Goal: Task Accomplishment & Management: Complete application form

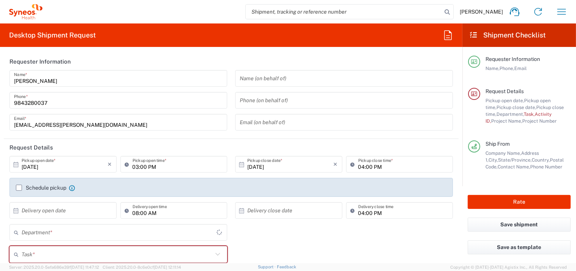
type input "[US_STATE]"
type input "4510"
type input "[GEOGRAPHIC_DATA]"
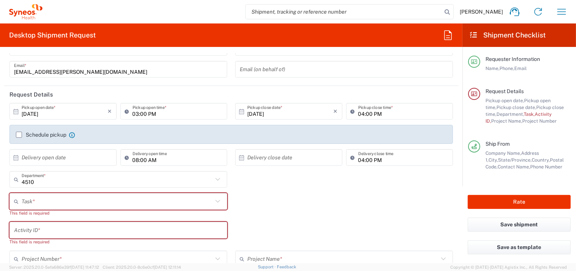
scroll to position [75, 0]
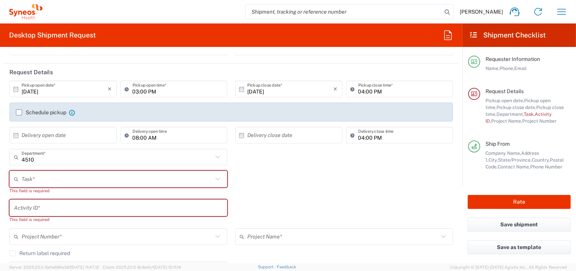
type input "Syneos Health, LLC-[GEOGRAPHIC_DATA] [GEOGRAPHIC_DATA] [GEOGRAPHIC_DATA]"
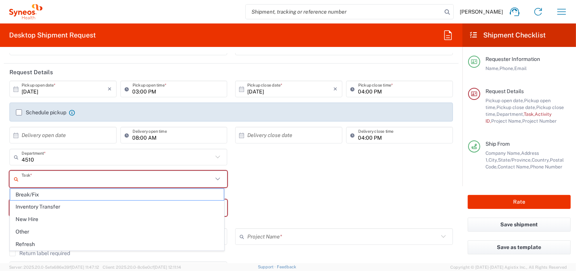
click at [93, 176] on input "text" at bounding box center [117, 179] width 191 height 13
click at [45, 244] on span "Refresh" at bounding box center [116, 244] width 213 height 12
type input "Refresh"
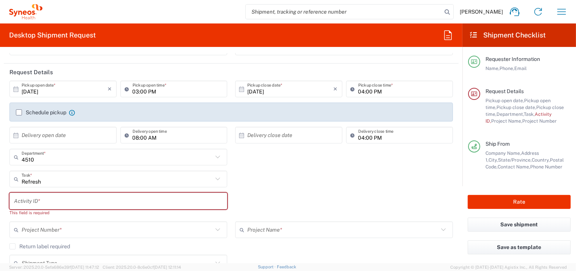
click at [85, 198] on input "text" at bounding box center [118, 201] width 209 height 13
paste input "[STREET_ADDRESS] 9196724756"
type input "[STREET_ADDRESS] 9196724756"
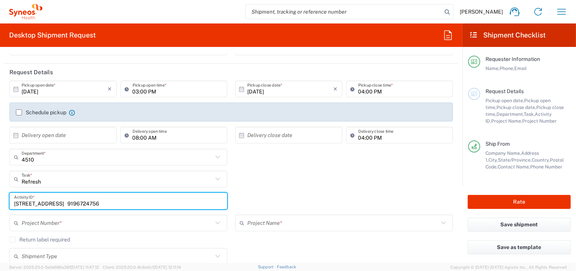
drag, startPoint x: 170, startPoint y: 201, endPoint x: 11, endPoint y: 202, distance: 159.4
click at [11, 202] on div "[STREET_ADDRESS] 9196724756 Activity ID *" at bounding box center [118, 201] width 218 height 17
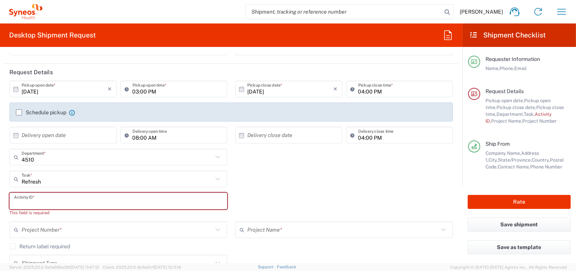
click at [36, 198] on input "text" at bounding box center [118, 201] width 209 height 13
paste input "INC2666188"
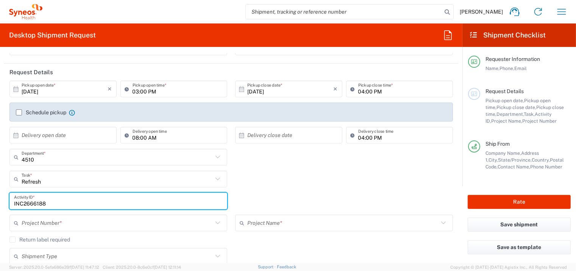
scroll to position [114, 0]
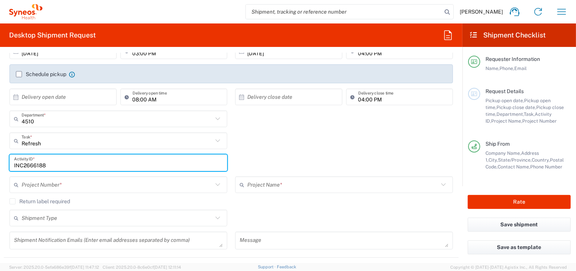
type input "INC2666188"
click at [77, 184] on input "text" at bounding box center [117, 184] width 191 height 13
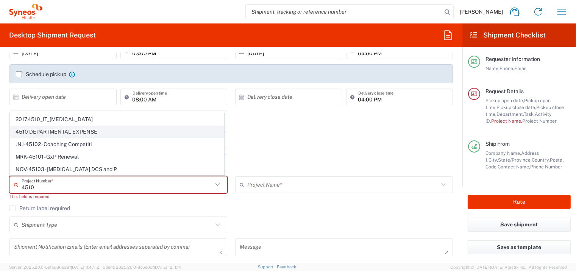
click at [50, 132] on span "4510 DEPARTMENTAL EXPENSE" at bounding box center [116, 132] width 213 height 12
type input "4510 DEPARTMENTAL EXPENSE"
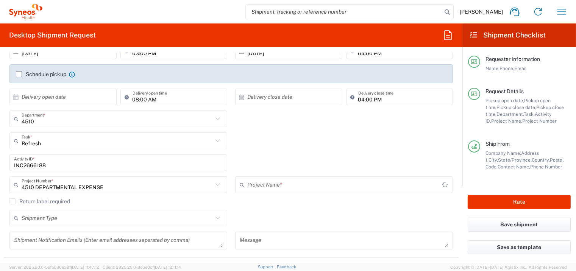
type input "4510 DEPARTMENTAL EXPENSE"
click at [67, 217] on input "text" at bounding box center [117, 218] width 191 height 13
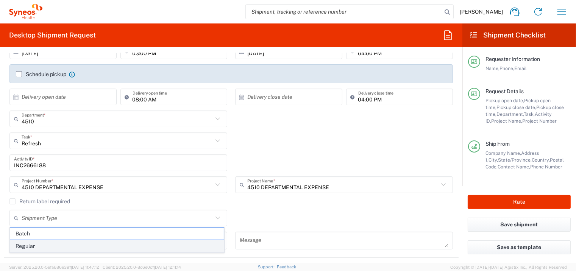
click at [49, 246] on span "Regular" at bounding box center [116, 246] width 213 height 12
type input "Regular"
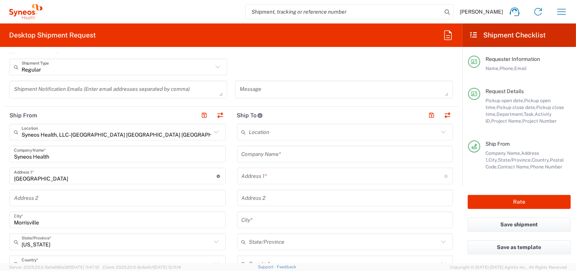
scroll to position [265, 0]
click at [294, 152] on input "text" at bounding box center [344, 153] width 207 height 13
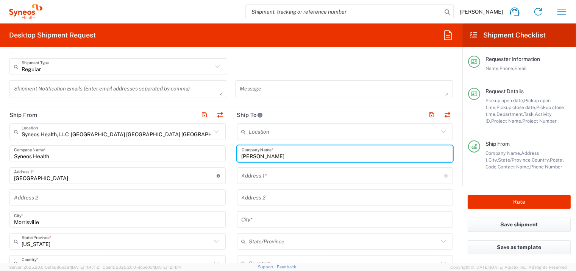
type input "[PERSON_NAME]"
click at [297, 176] on input "text" at bounding box center [342, 175] width 202 height 13
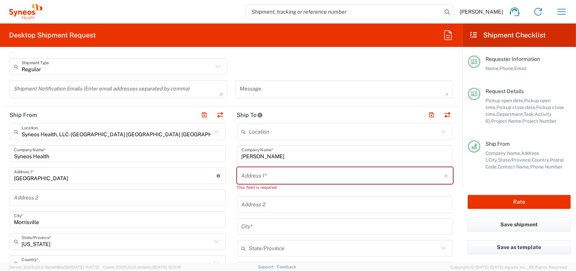
click at [267, 174] on input "text" at bounding box center [342, 175] width 202 height 13
paste input "Copperwood Ln"
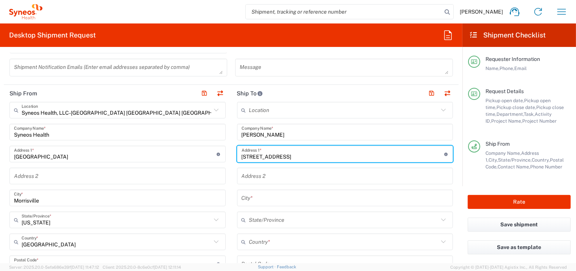
scroll to position [302, 0]
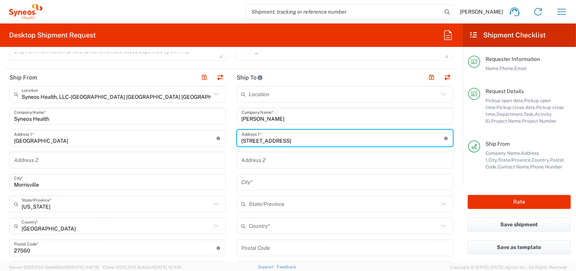
type input "[STREET_ADDRESS]"
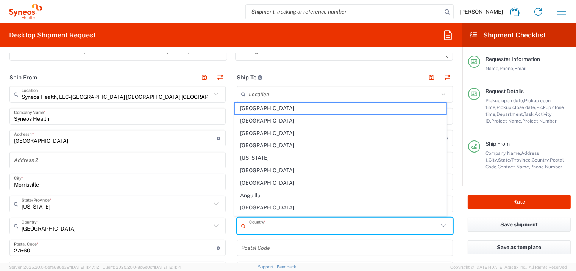
click at [287, 225] on input "text" at bounding box center [344, 226] width 190 height 13
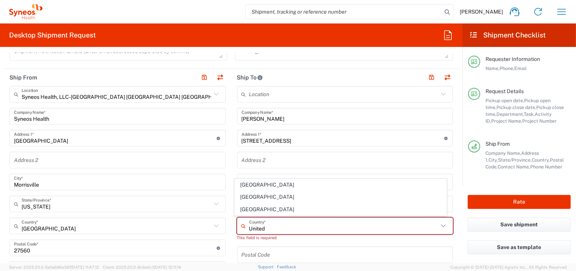
click at [255, 210] on span "[GEOGRAPHIC_DATA]" at bounding box center [341, 210] width 212 height 12
type input "[GEOGRAPHIC_DATA]"
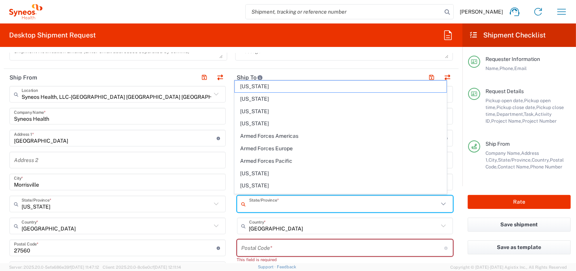
click at [287, 204] on input "text" at bounding box center [344, 204] width 190 height 13
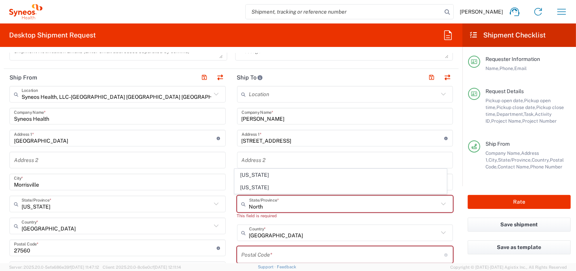
click at [253, 176] on span "[US_STATE]" at bounding box center [341, 175] width 212 height 12
type input "[US_STATE]"
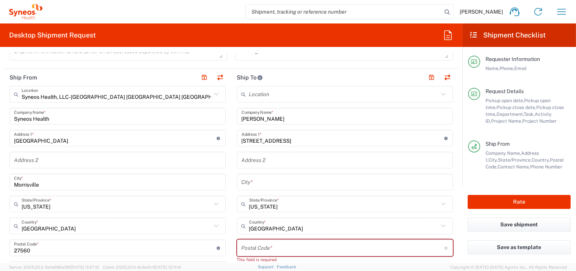
click at [263, 182] on input "text" at bounding box center [344, 182] width 207 height 13
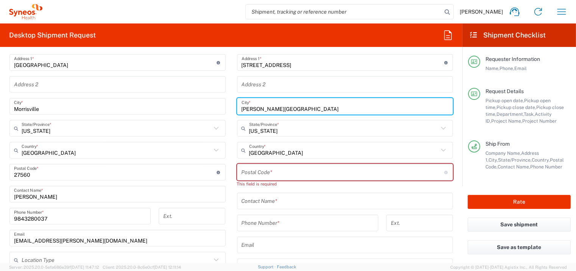
scroll to position [378, 0]
type input "[PERSON_NAME][GEOGRAPHIC_DATA]"
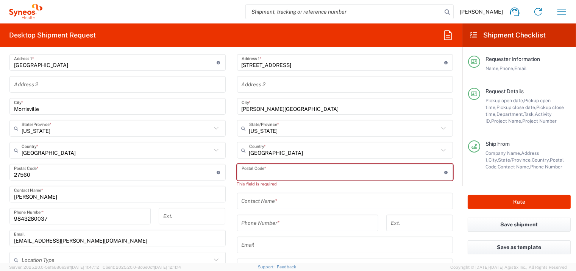
click at [259, 176] on input "undefined" at bounding box center [342, 172] width 202 height 13
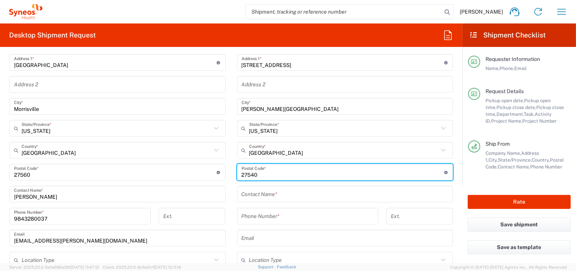
click at [277, 171] on input "undefined" at bounding box center [342, 172] width 202 height 13
type input "27540"
click at [247, 196] on input "text" at bounding box center [344, 194] width 207 height 13
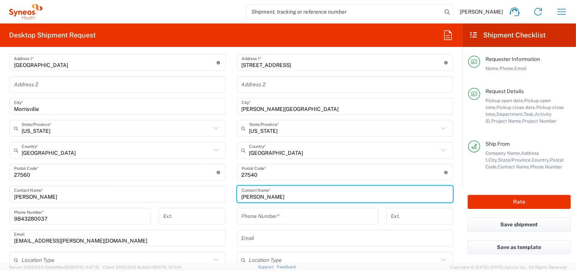
type input "[PERSON_NAME]"
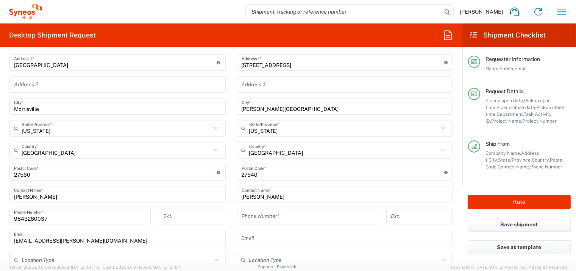
click at [274, 213] on input "tel" at bounding box center [307, 216] width 132 height 13
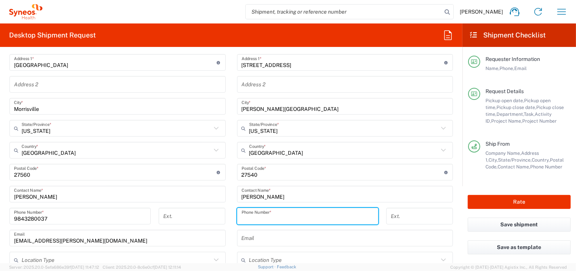
paste input "9196724756"
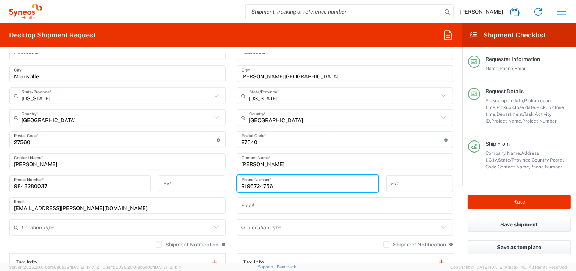
scroll to position [416, 0]
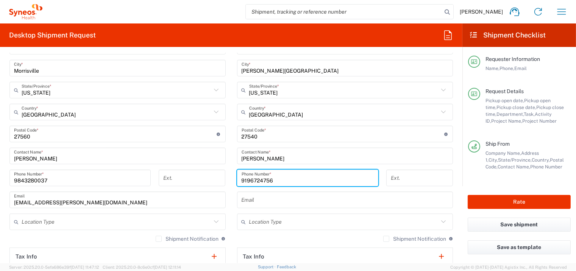
type input "9196724756"
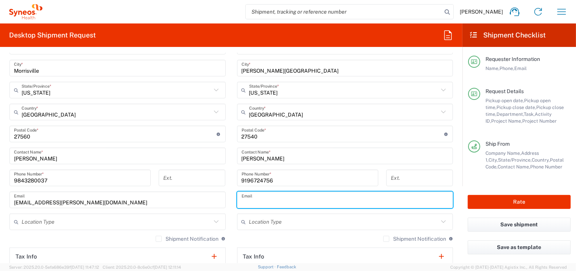
click at [279, 201] on input "text" at bounding box center [344, 199] width 207 height 13
type input "[PERSON_NAME][EMAIL_ADDRESS][PERSON_NAME][DOMAIN_NAME]"
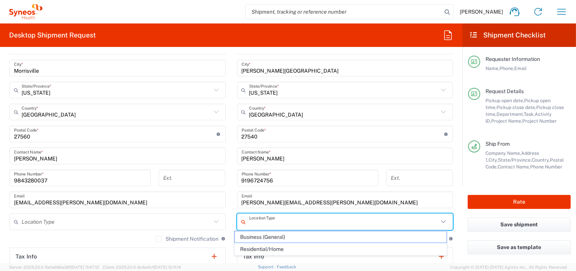
click at [273, 222] on input "text" at bounding box center [344, 221] width 190 height 13
click at [263, 250] on span "Residential/Home" at bounding box center [341, 249] width 212 height 12
type input "Residential/Home"
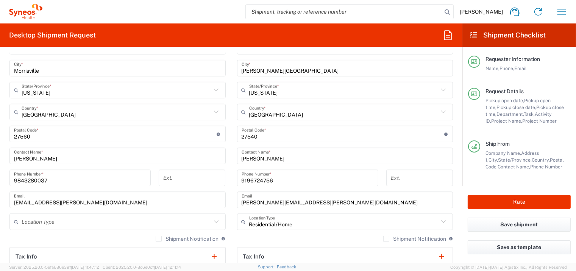
click at [79, 221] on input "text" at bounding box center [117, 221] width 190 height 13
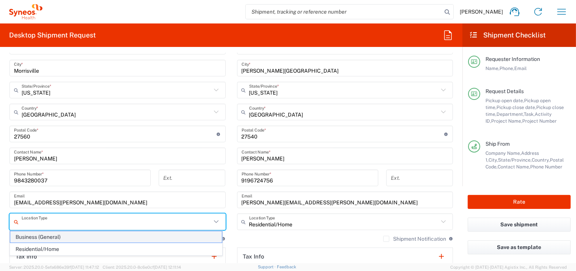
click at [72, 235] on span "Business (General)" at bounding box center [116, 237] width 212 height 12
type input "Business (General)"
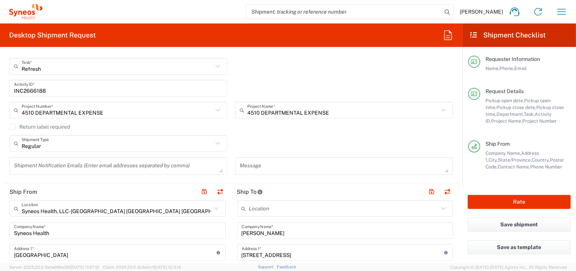
scroll to position [189, 0]
click at [16, 127] on label "Return label required" at bounding box center [39, 126] width 61 height 6
click at [12, 126] on input "Return label required" at bounding box center [12, 126] width 0 height 0
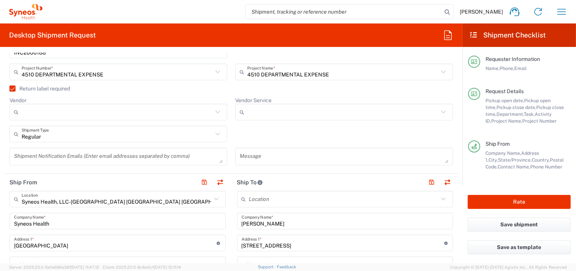
scroll to position [227, 0]
click at [50, 110] on input "Vendor" at bounding box center [117, 111] width 191 height 12
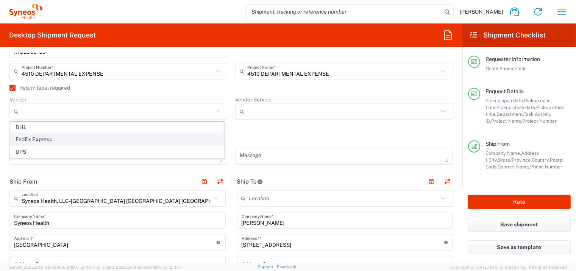
click at [44, 140] on span "FedEx Express" at bounding box center [116, 140] width 213 height 12
type input "FedEx Express"
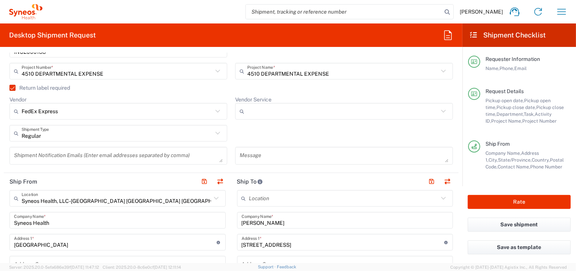
click at [280, 114] on input "Vendor Service" at bounding box center [342, 111] width 191 height 12
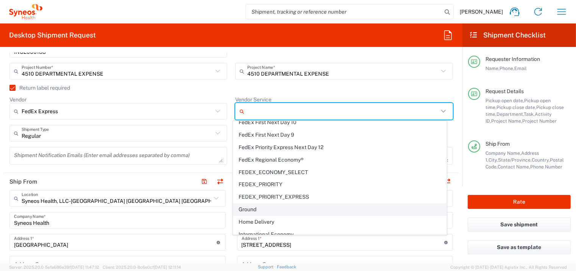
scroll to position [0, 0]
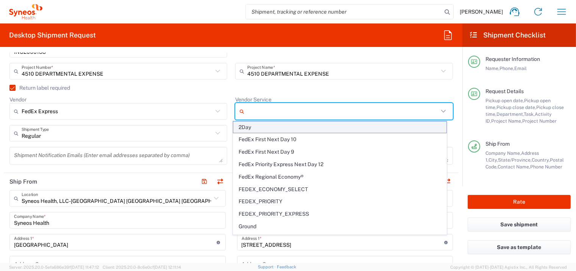
click at [262, 128] on span "2Day" at bounding box center [339, 127] width 213 height 12
type input "2Day"
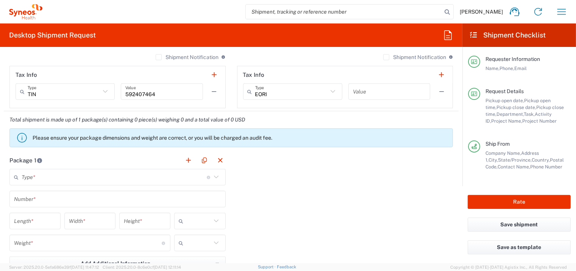
scroll to position [643, 0]
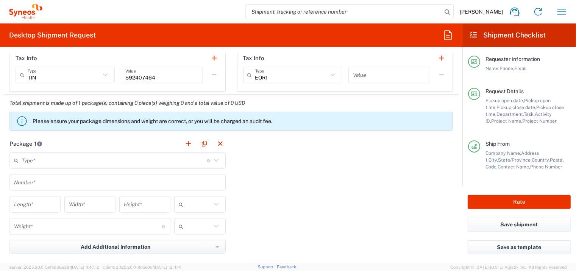
click at [67, 159] on input "text" at bounding box center [114, 160] width 185 height 13
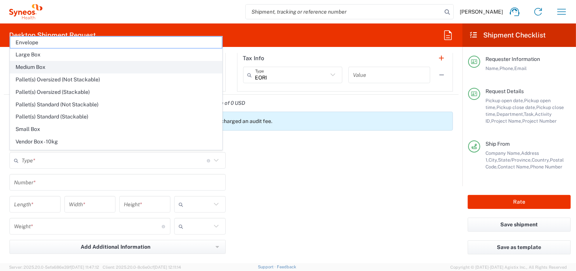
click at [42, 66] on span "Medium Box" at bounding box center [116, 67] width 212 height 12
type input "Medium Box"
type input "13"
type input "11.5"
type input "2.5"
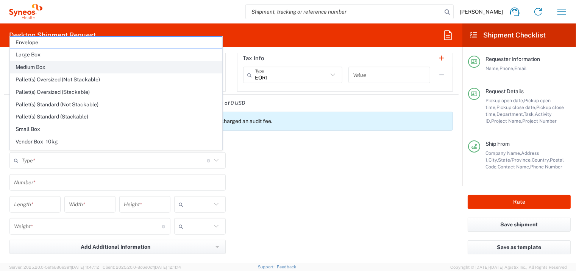
type input "in"
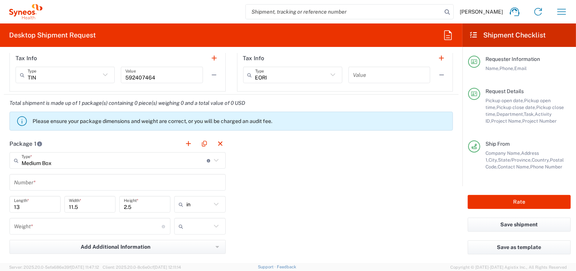
click at [71, 179] on input "text" at bounding box center [117, 182] width 207 height 13
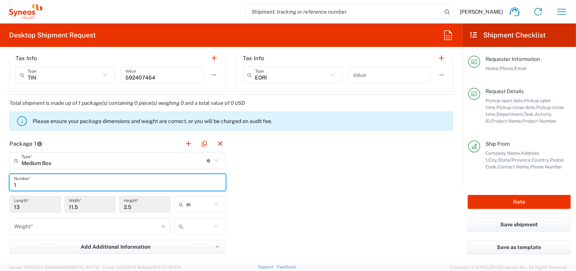
type input "1"
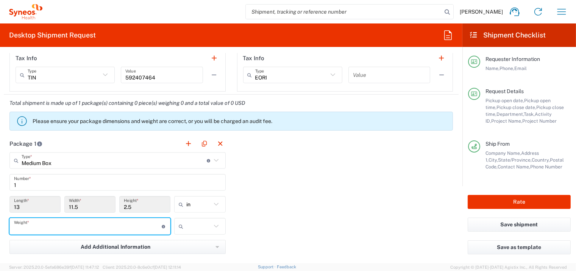
click at [62, 226] on input "number" at bounding box center [88, 226] width 148 height 13
type input "6"
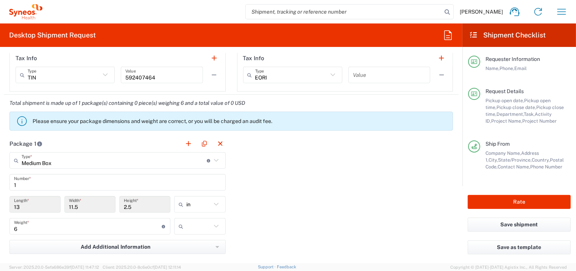
click at [214, 223] on icon at bounding box center [216, 226] width 10 height 10
click at [197, 254] on span "lbs" at bounding box center [197, 253] width 49 height 12
type input "lbs"
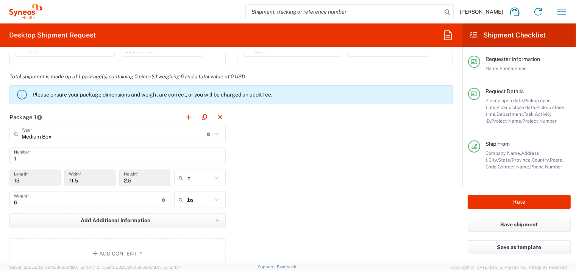
scroll to position [681, 0]
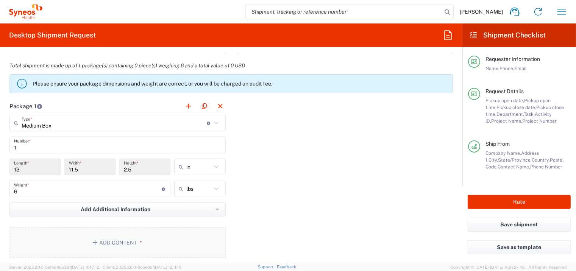
click at [120, 238] on button "Add Content *" at bounding box center [117, 242] width 216 height 31
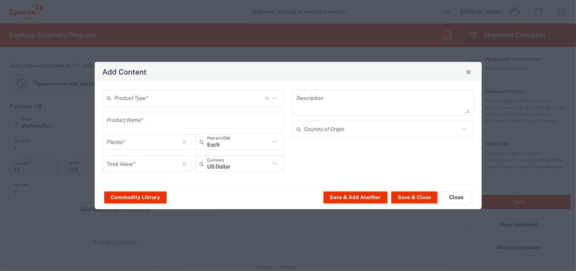
click at [167, 100] on input "text" at bounding box center [190, 97] width 151 height 13
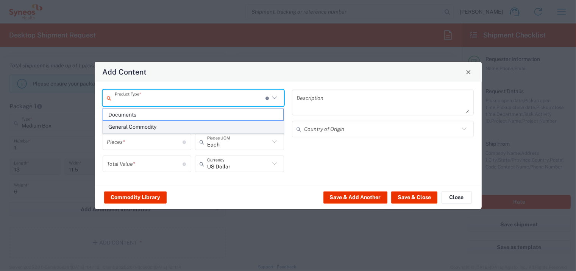
click at [150, 129] on span "General Commodity" at bounding box center [193, 127] width 180 height 12
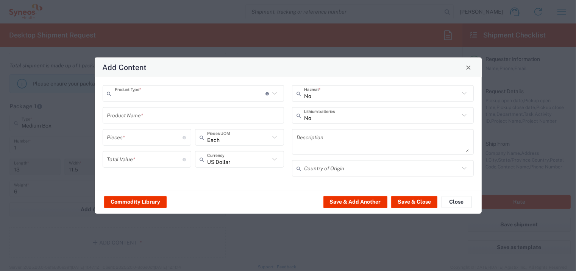
type input "General Commodity"
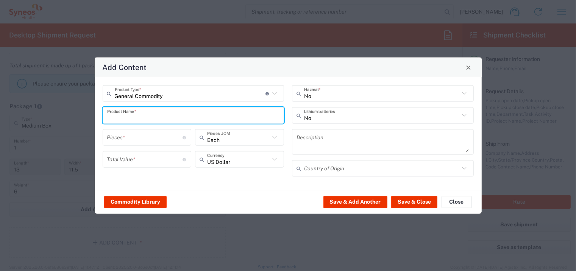
click at [153, 116] on input "text" at bounding box center [193, 115] width 173 height 13
type input "Lenovo T14 Gen 4"
click at [169, 139] on input "number" at bounding box center [145, 137] width 76 height 13
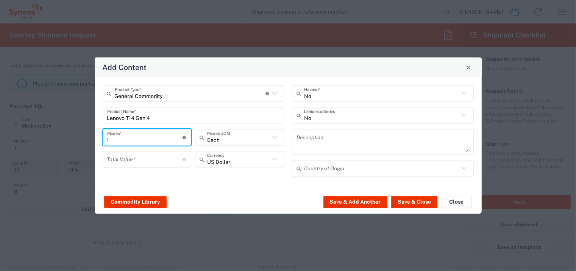
type input "1"
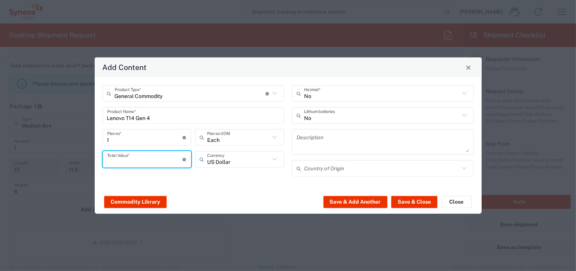
click at [162, 164] on input "number" at bounding box center [145, 159] width 76 height 13
type input "1400"
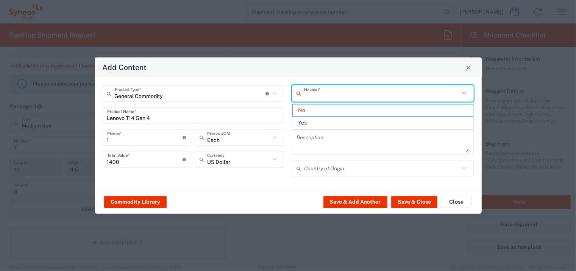
click at [344, 96] on input "text" at bounding box center [381, 93] width 155 height 13
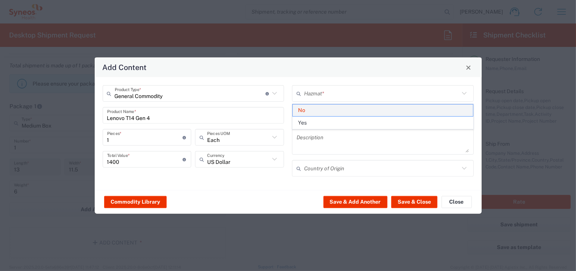
click at [335, 112] on span "No" at bounding box center [383, 110] width 180 height 12
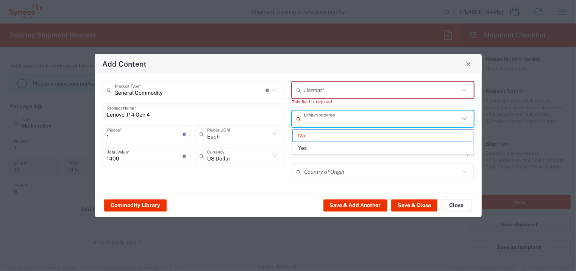
click at [343, 121] on input "text" at bounding box center [381, 118] width 155 height 13
click at [327, 145] on span "Yes" at bounding box center [383, 148] width 180 height 12
type input "Yes"
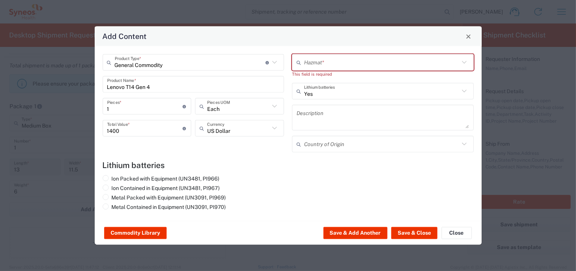
click at [354, 145] on input "text" at bounding box center [381, 143] width 155 height 13
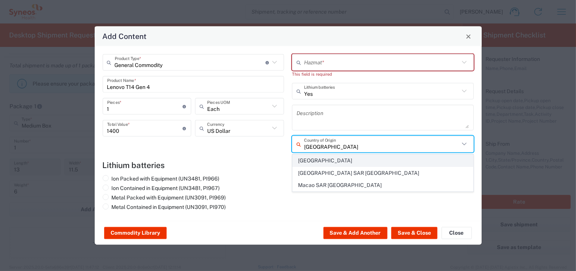
type input "[GEOGRAPHIC_DATA]"
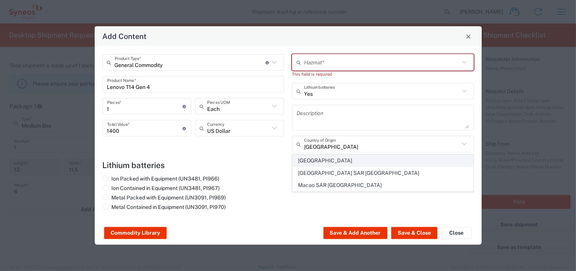
click at [329, 162] on span "[GEOGRAPHIC_DATA]" at bounding box center [383, 161] width 180 height 12
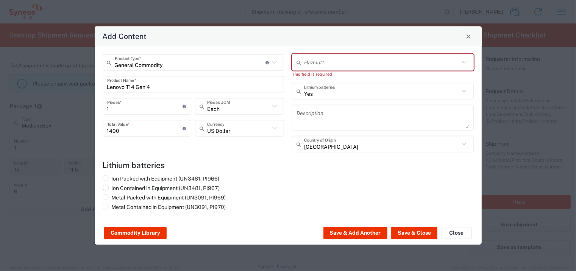
click at [120, 188] on label "Ion Contained in Equipment (UN3481, PI967)" at bounding box center [161, 188] width 117 height 7
click at [117, 188] on input "Ion Contained in Equipment (UN3481, PI967)" at bounding box center [114, 187] width 5 height 5
radio input "true"
click at [410, 232] on button "Save & Close" at bounding box center [414, 233] width 46 height 12
click at [350, 64] on input "text" at bounding box center [381, 62] width 155 height 13
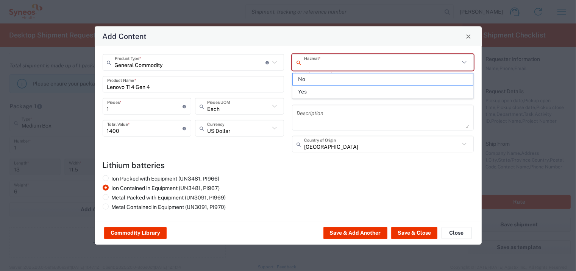
click at [314, 80] on span "No" at bounding box center [383, 79] width 180 height 12
type input "No"
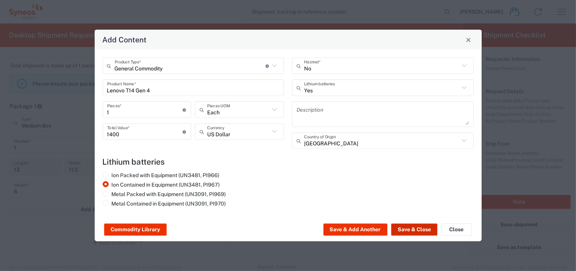
click at [414, 229] on button "Save & Close" at bounding box center [414, 230] width 46 height 12
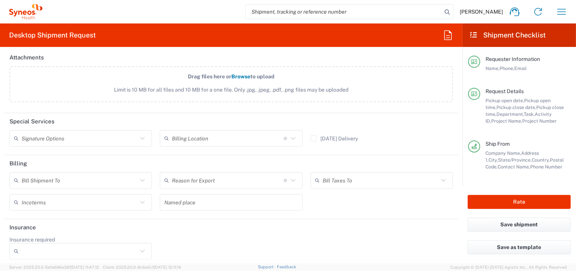
scroll to position [983, 0]
click at [142, 136] on icon at bounding box center [142, 138] width 10 height 10
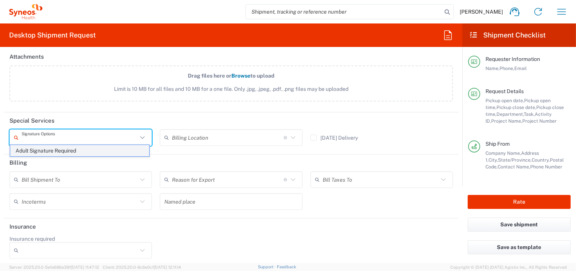
click at [101, 150] on span "Adult Signature Required" at bounding box center [79, 151] width 139 height 12
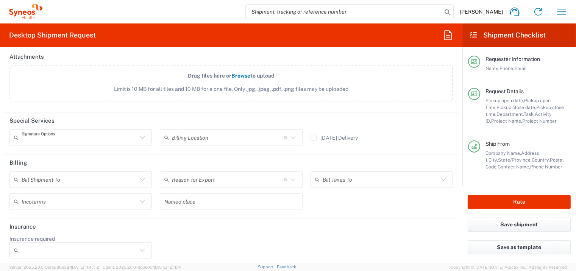
type input "Adult Signature Required"
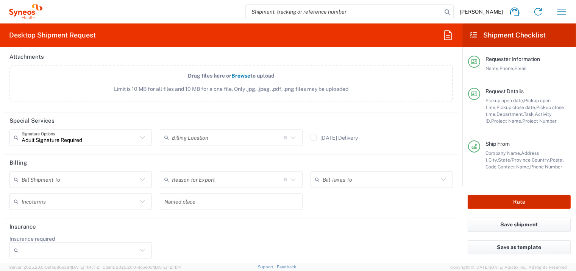
click at [525, 204] on button "Rate" at bounding box center [518, 202] width 103 height 14
type input "4510 DEPARTMENTAL EXPENSE"
click at [523, 204] on button "Rate" at bounding box center [518, 202] width 103 height 14
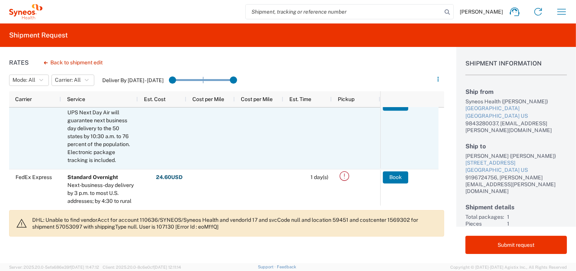
scroll to position [227, 0]
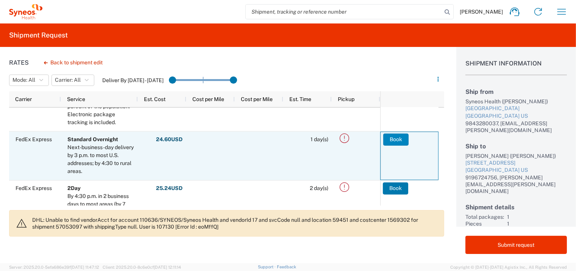
click at [398, 139] on button "Book" at bounding box center [395, 139] width 25 height 12
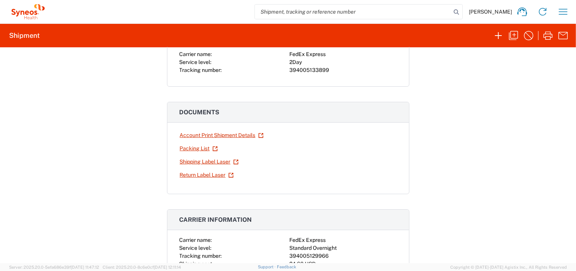
scroll to position [75, 0]
click at [207, 160] on link "Shipping Label Laser" at bounding box center [208, 161] width 59 height 13
click at [197, 171] on link "Return Label Laser" at bounding box center [206, 174] width 55 height 13
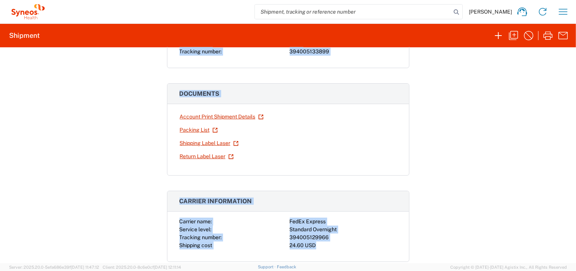
scroll to position [104, 0]
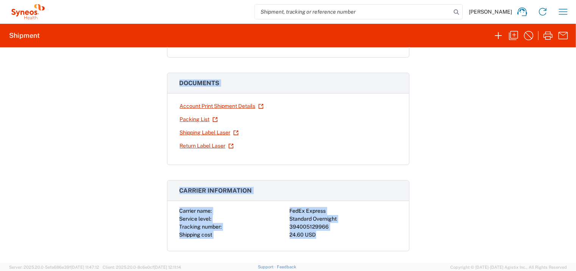
drag, startPoint x: 175, startPoint y: 130, endPoint x: 338, endPoint y: 249, distance: 201.8
drag, startPoint x: 338, startPoint y: 249, endPoint x: 312, endPoint y: 211, distance: 45.8
copy div "Carrier name: FedEx Express Service level: 2Day Tracking number: 394005133899 D…"
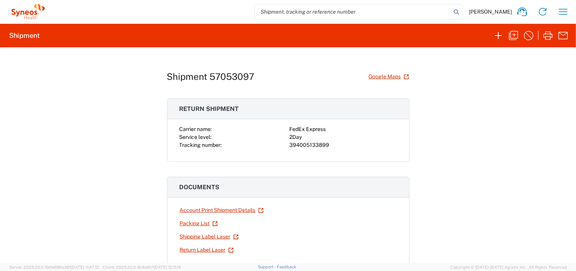
scroll to position [0, 0]
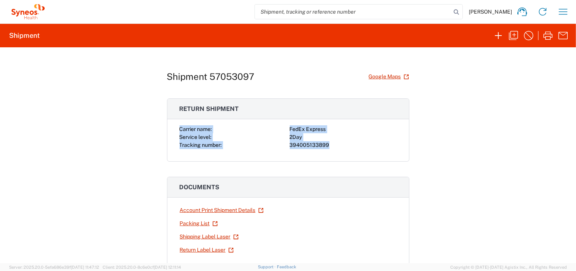
drag, startPoint x: 173, startPoint y: 127, endPoint x: 333, endPoint y: 146, distance: 162.0
click at [333, 146] on div "Carrier name: FedEx Express Service level: 2Day Tracking number: 394005133899" at bounding box center [287, 143] width 241 height 36
drag, startPoint x: 333, startPoint y: 146, endPoint x: 311, endPoint y: 145, distance: 22.3
copy div "Carrier name: FedEx Express Service level: 2Day Tracking number: 394005133899"
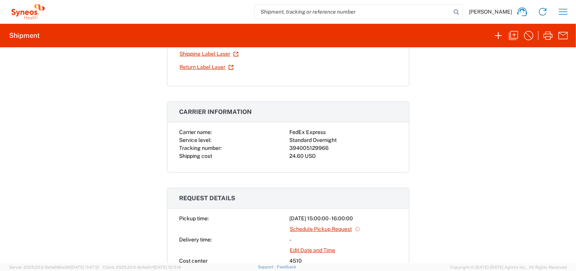
scroll to position [189, 0]
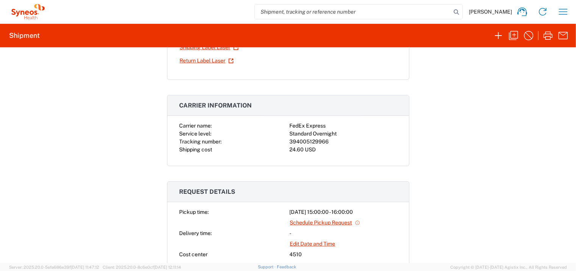
click at [286, 138] on div "Carrier name: FedEx Express Service level: Standard Overnight Tracking number: …" at bounding box center [287, 138] width 217 height 32
drag, startPoint x: 287, startPoint y: 138, endPoint x: 329, endPoint y: 140, distance: 42.1
click at [329, 140] on div "394005129966" at bounding box center [343, 142] width 107 height 8
copy div "394005129966"
click at [342, 116] on agx-collapsable-panel "Carrier information Carrier name: FedEx Express Service level: Standard Overnig…" at bounding box center [288, 130] width 242 height 71
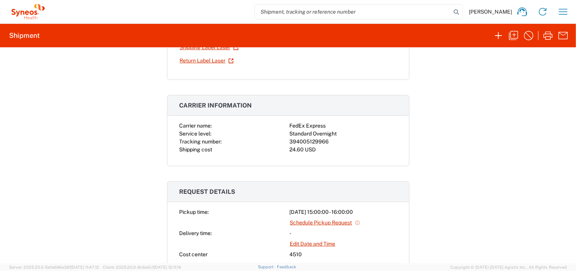
click at [358, 134] on div "Standard Overnight" at bounding box center [343, 134] width 107 height 8
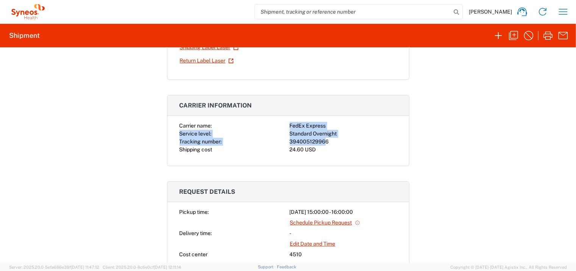
drag, startPoint x: 285, startPoint y: 121, endPoint x: 321, endPoint y: 138, distance: 40.3
click at [321, 138] on div "Carrier name: FedEx Express Service level: Standard Overnight Tracking number: …" at bounding box center [287, 138] width 217 height 32
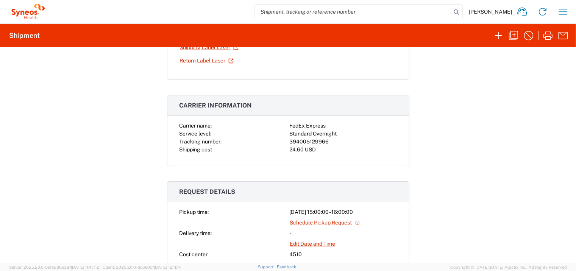
drag, startPoint x: 321, startPoint y: 138, endPoint x: 326, endPoint y: 139, distance: 5.0
click at [326, 139] on div "394005129966" at bounding box center [343, 142] width 107 height 8
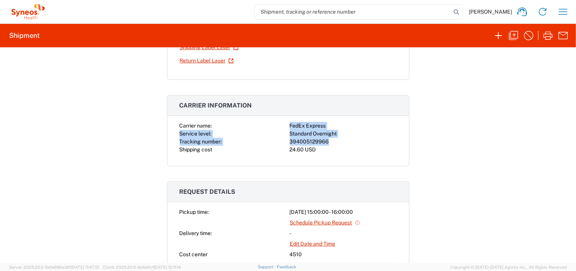
drag, startPoint x: 326, startPoint y: 139, endPoint x: 283, endPoint y: 124, distance: 45.4
click at [283, 124] on div "Carrier name: FedEx Express Service level: Standard Overnight Tracking number: …" at bounding box center [287, 138] width 217 height 32
copy div "FedEx Express Service level: Standard Overnight Tracking number: 394005129966"
